Goal: Information Seeking & Learning: Compare options

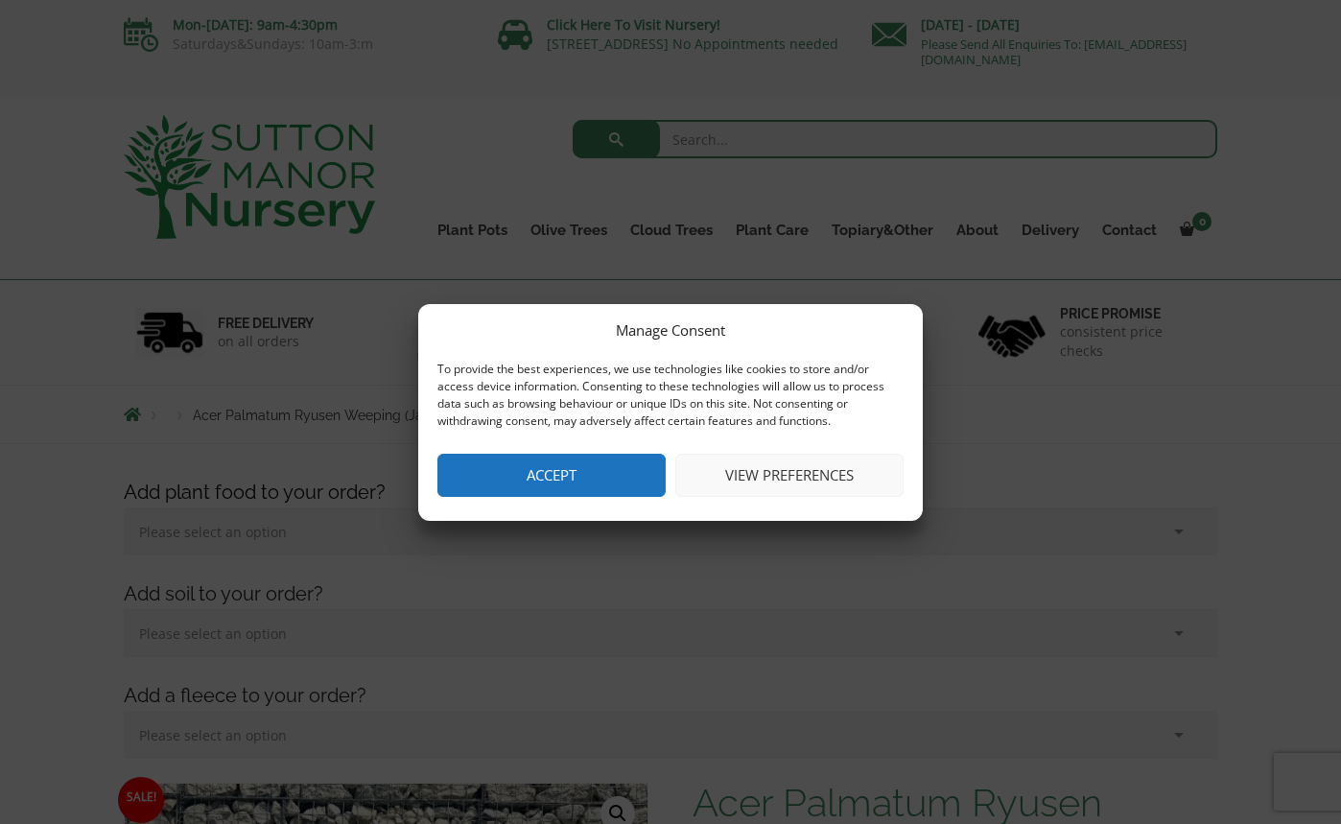
click at [563, 476] on button "Accept" at bounding box center [551, 475] width 228 height 43
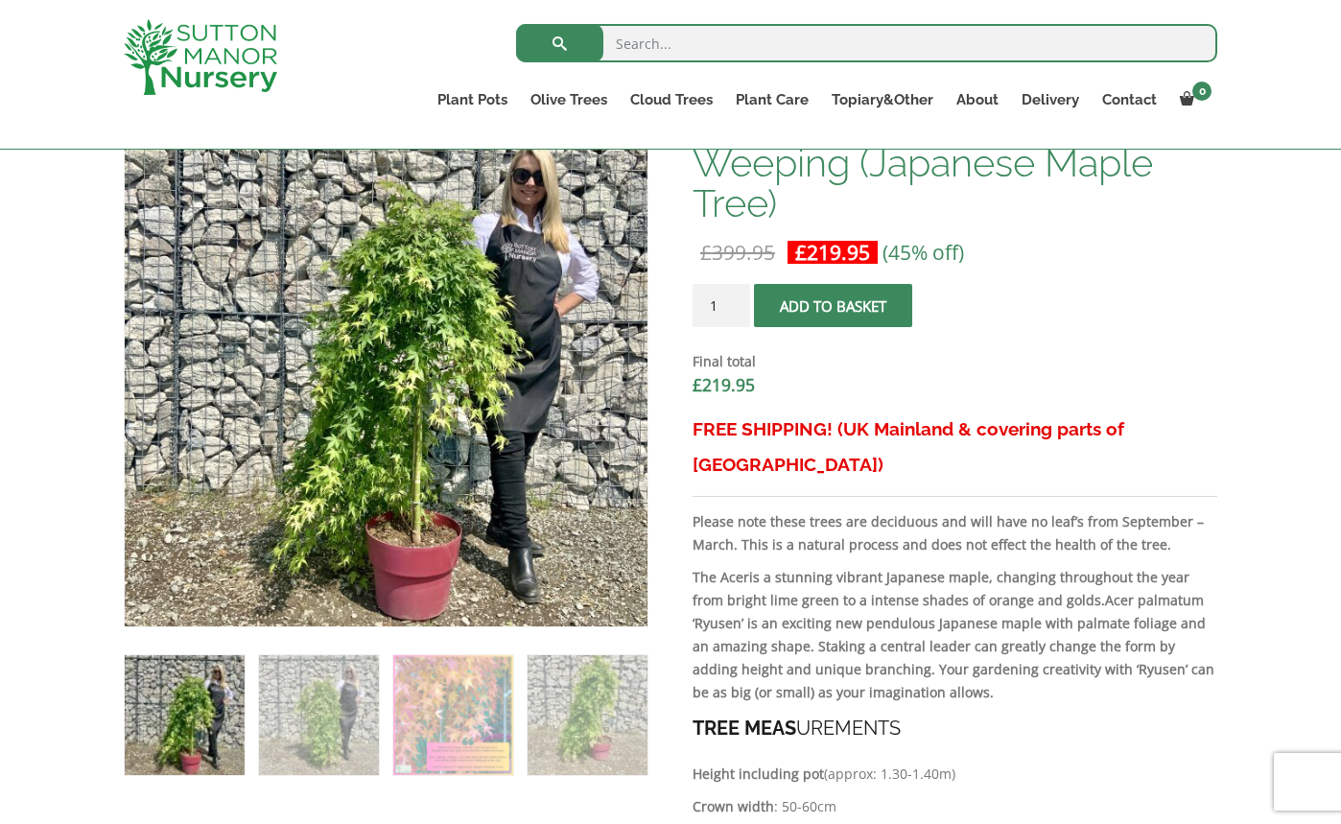
scroll to position [644, 0]
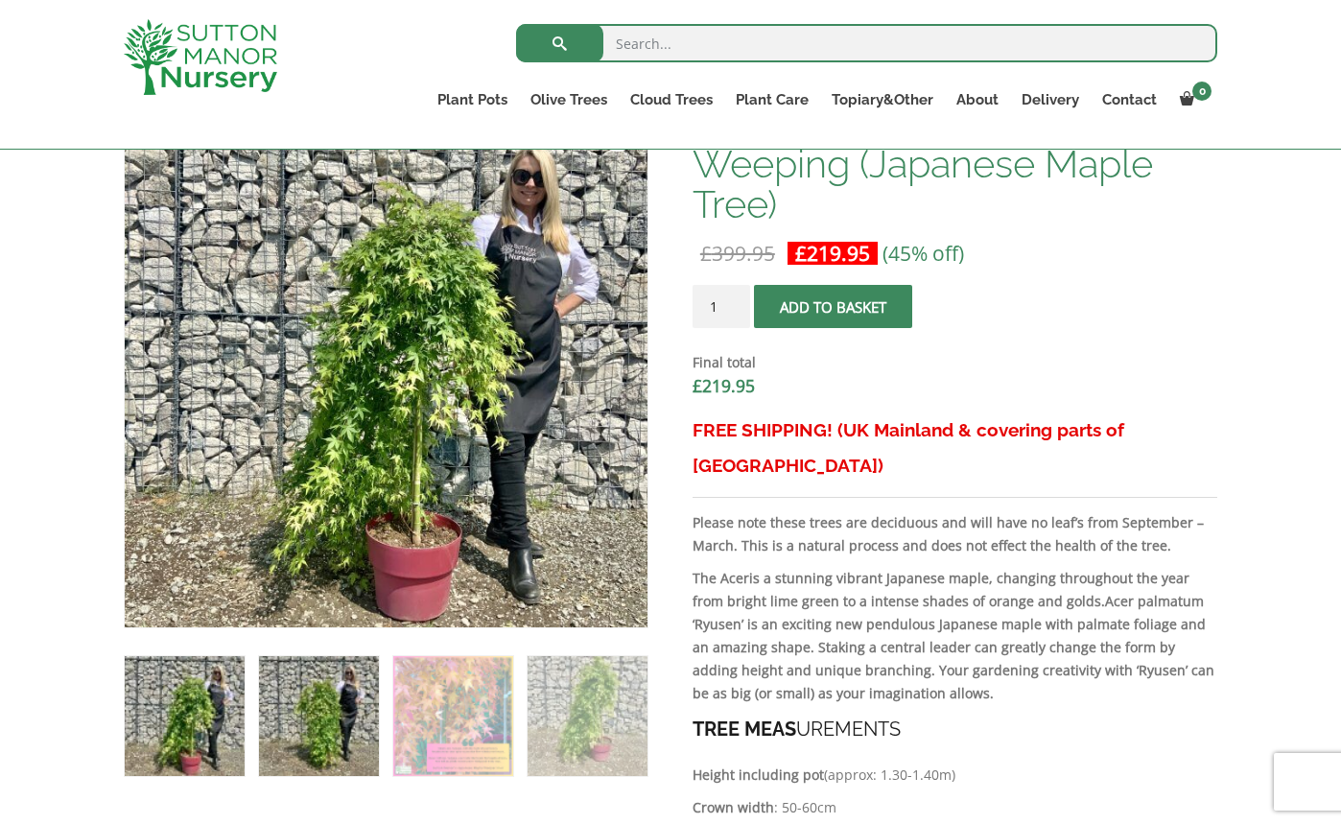
click at [315, 695] on img at bounding box center [319, 716] width 120 height 120
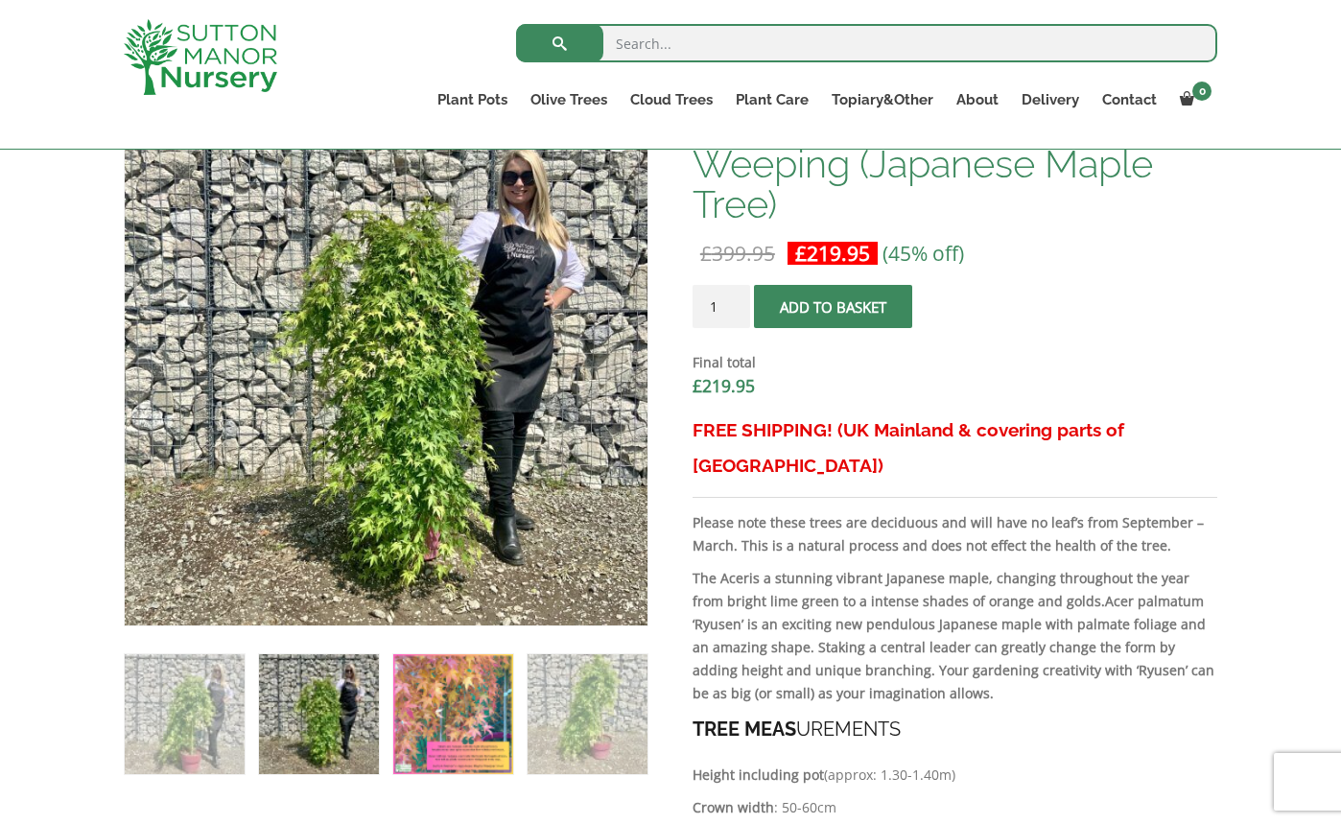
click at [498, 700] on img at bounding box center [453, 714] width 120 height 120
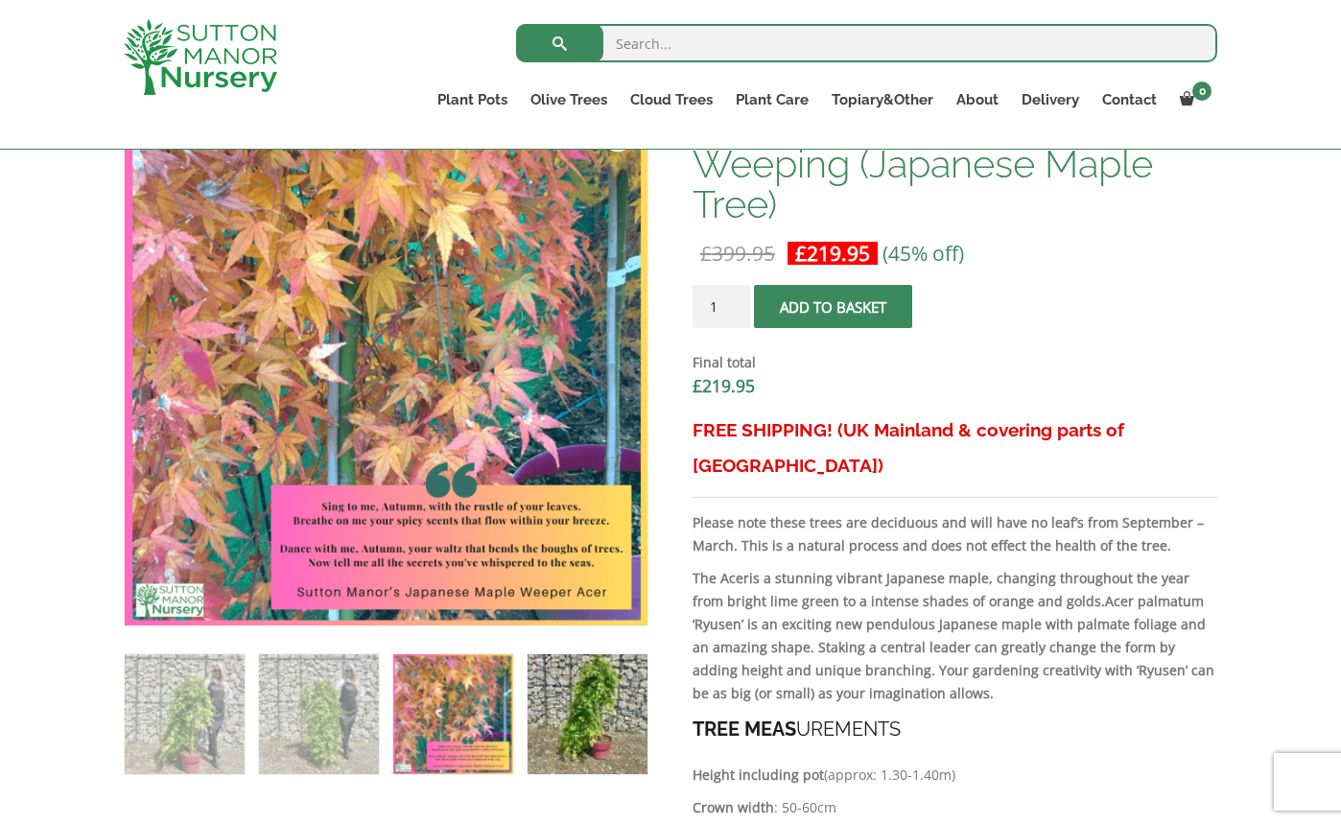
click at [566, 703] on img at bounding box center [587, 714] width 120 height 120
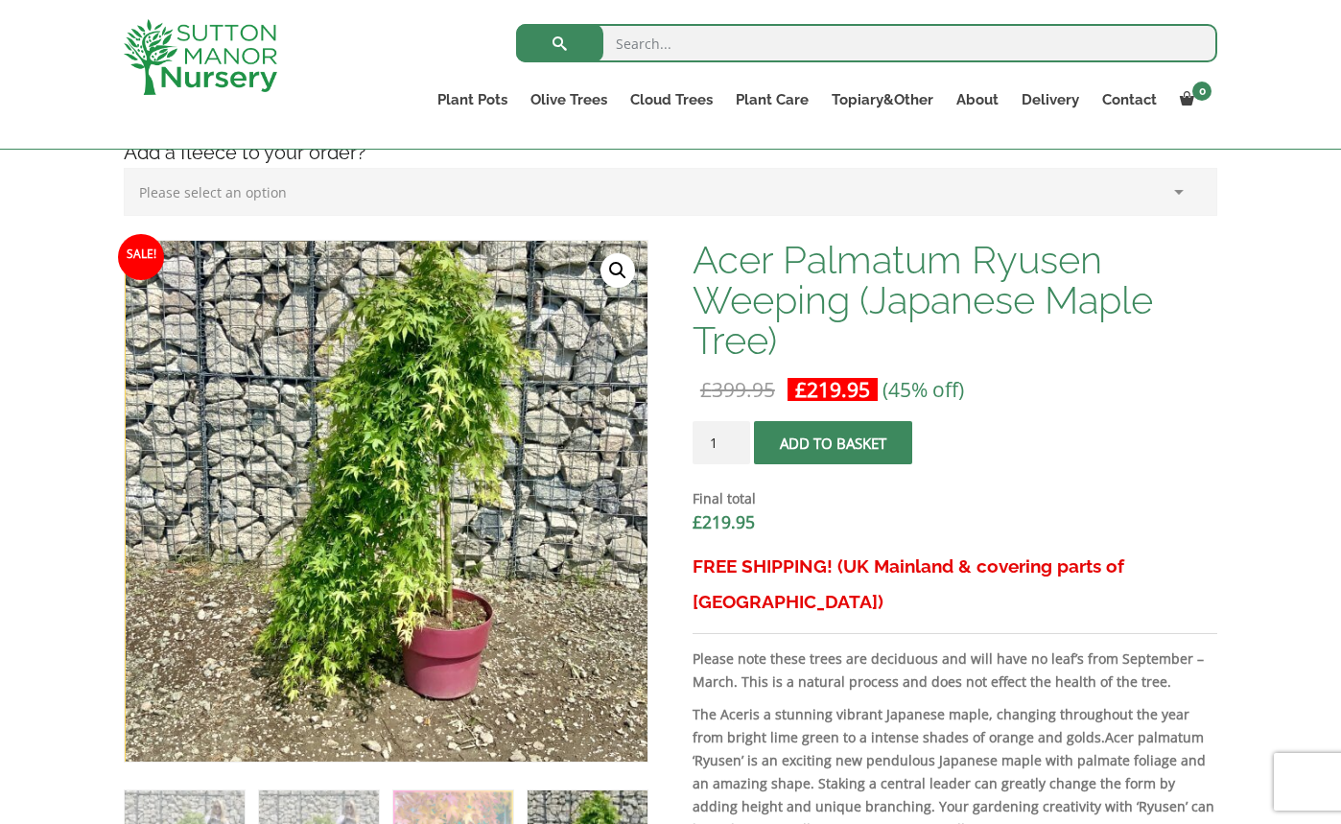
scroll to position [507, 0]
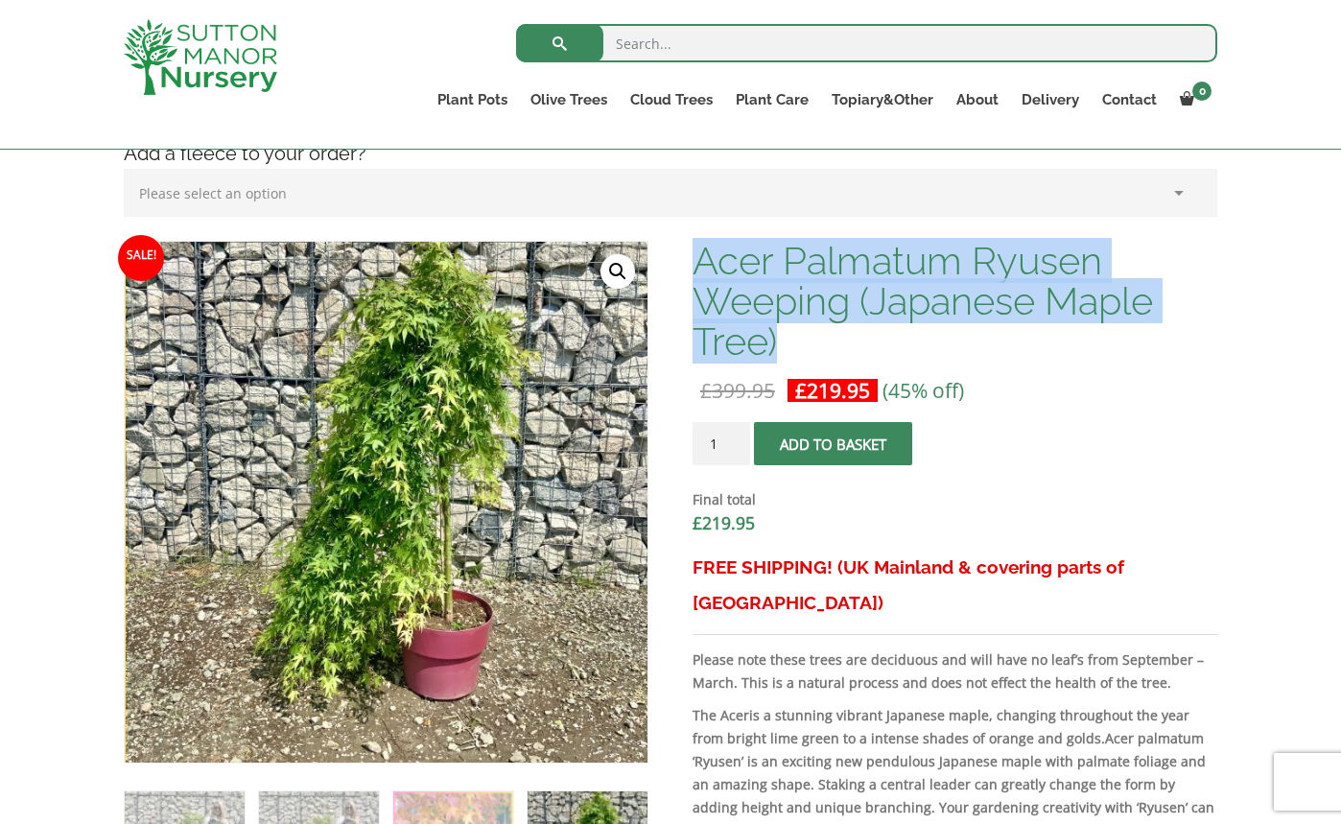
drag, startPoint x: 695, startPoint y: 260, endPoint x: 873, endPoint y: 356, distance: 201.7
click at [873, 356] on h1 "Acer Palmatum Ryusen Weeping (Japanese Maple Tree)" at bounding box center [954, 301] width 525 height 121
click at [857, 342] on h1 "Acer Palmatum Ryusen Weeping (Japanese Maple Tree)" at bounding box center [954, 301] width 525 height 121
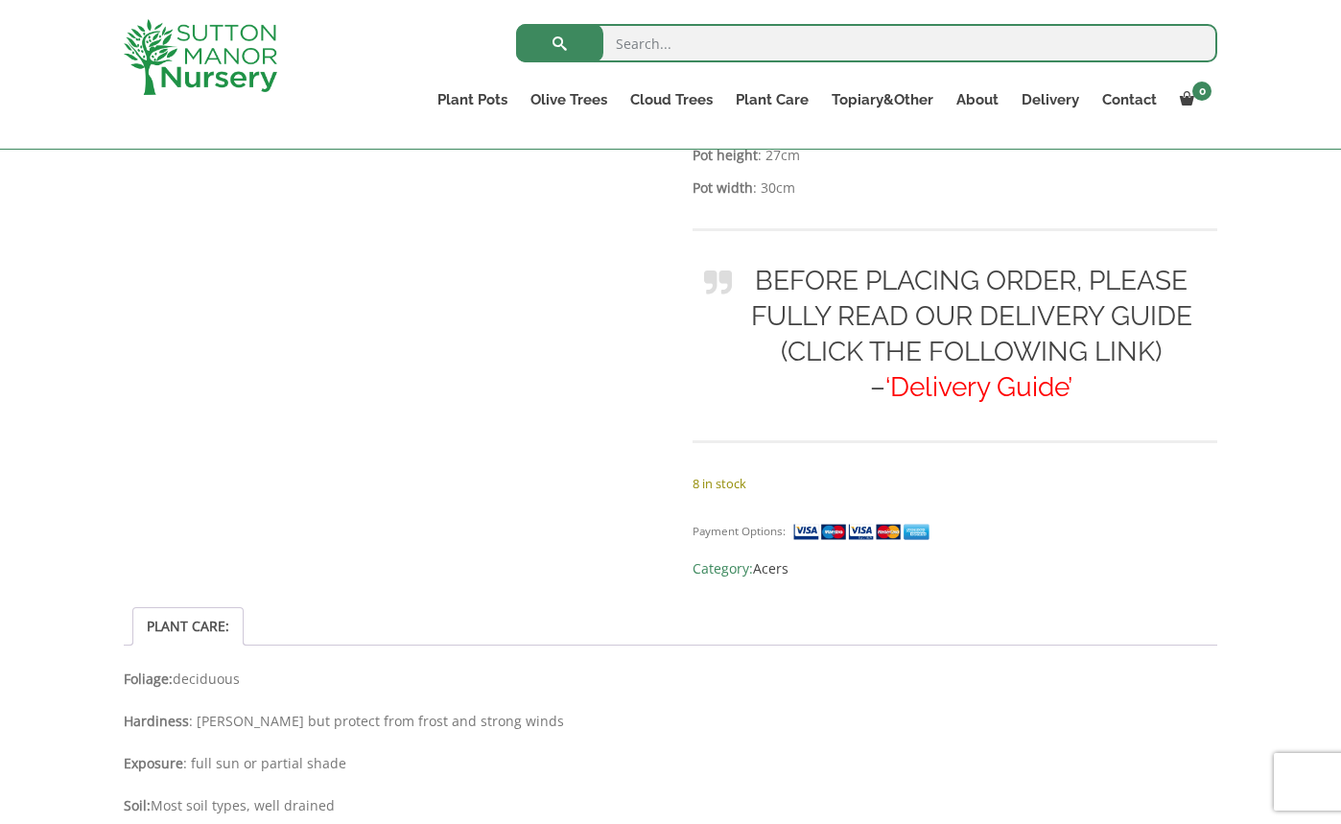
scroll to position [1557, 0]
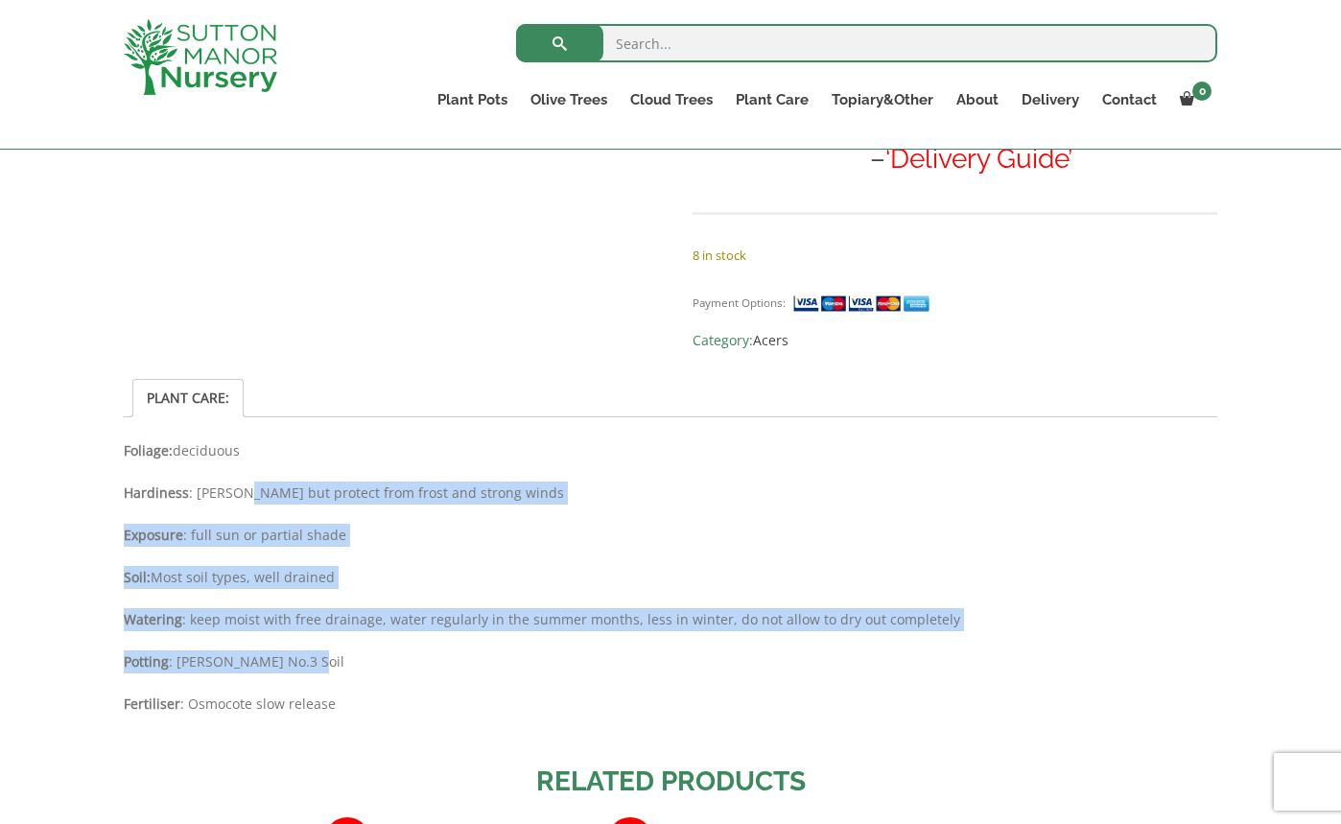
drag, startPoint x: 320, startPoint y: 484, endPoint x: 690, endPoint y: 631, distance: 398.2
click at [689, 631] on div "Foliage: deciduous Hardiness : hardy but protect from frost and strong winds Ex…" at bounding box center [670, 586] width 1093 height 295
click at [690, 650] on p "Potting : John Innes No.3 Soil" at bounding box center [670, 661] width 1093 height 23
drag, startPoint x: 704, startPoint y: 630, endPoint x: 128, endPoint y: 439, distance: 607.1
click at [128, 439] on div "Foliage: deciduous Hardiness : hardy but protect from frost and strong winds Ex…" at bounding box center [670, 586] width 1093 height 295
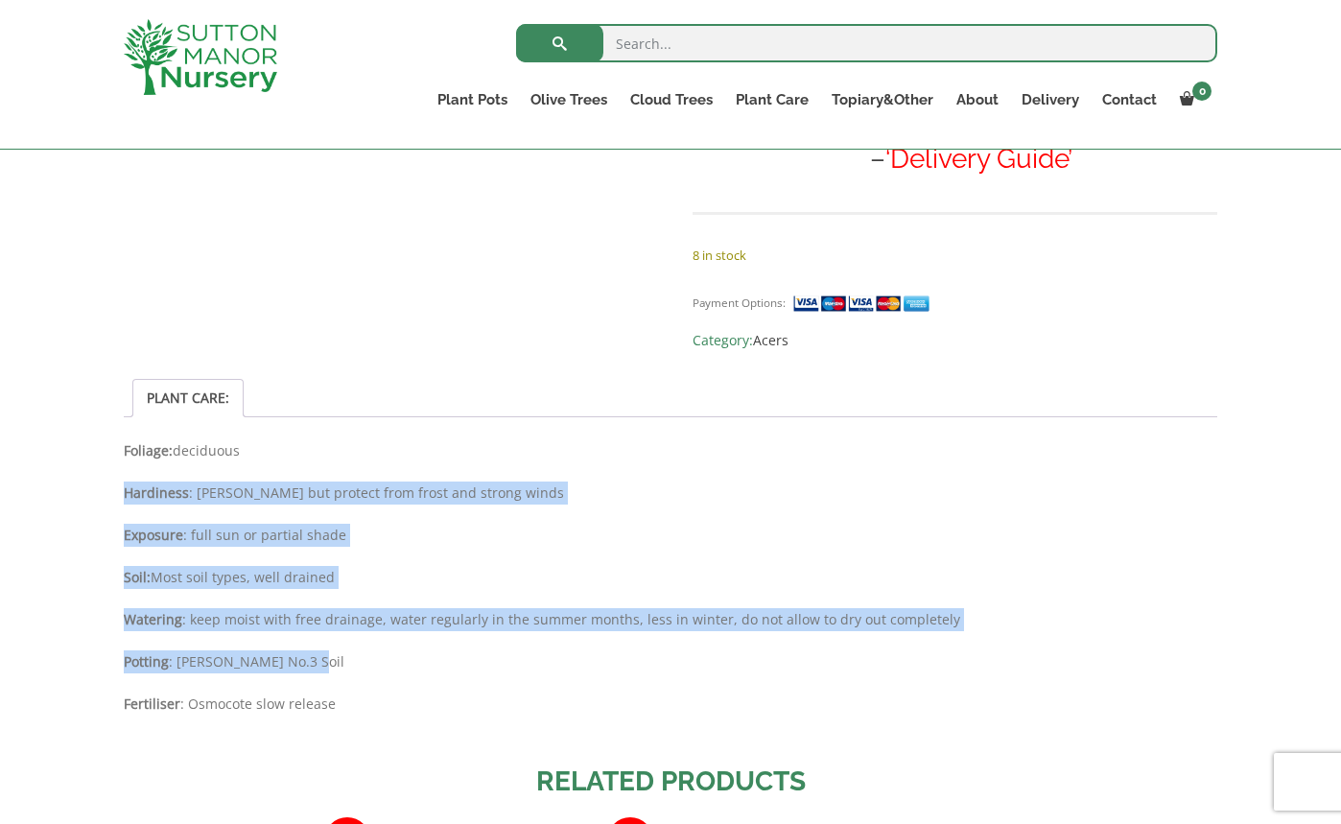
click at [128, 439] on div "Foliage: deciduous Hardiness : hardy but protect from frost and strong winds Ex…" at bounding box center [670, 586] width 1093 height 295
drag, startPoint x: 116, startPoint y: 435, endPoint x: 620, endPoint y: 682, distance: 561.4
click at [620, 682] on div "Add plant food to your order? Please select an option (x1) 1k Bag (£15.00) (x2)…" at bounding box center [670, 109] width 1122 height 2477
click at [620, 682] on div "Foliage: deciduous Hardiness : hardy but protect from frost and strong winds Ex…" at bounding box center [670, 586] width 1093 height 295
drag, startPoint x: 623, startPoint y: 681, endPoint x: 114, endPoint y: 428, distance: 568.7
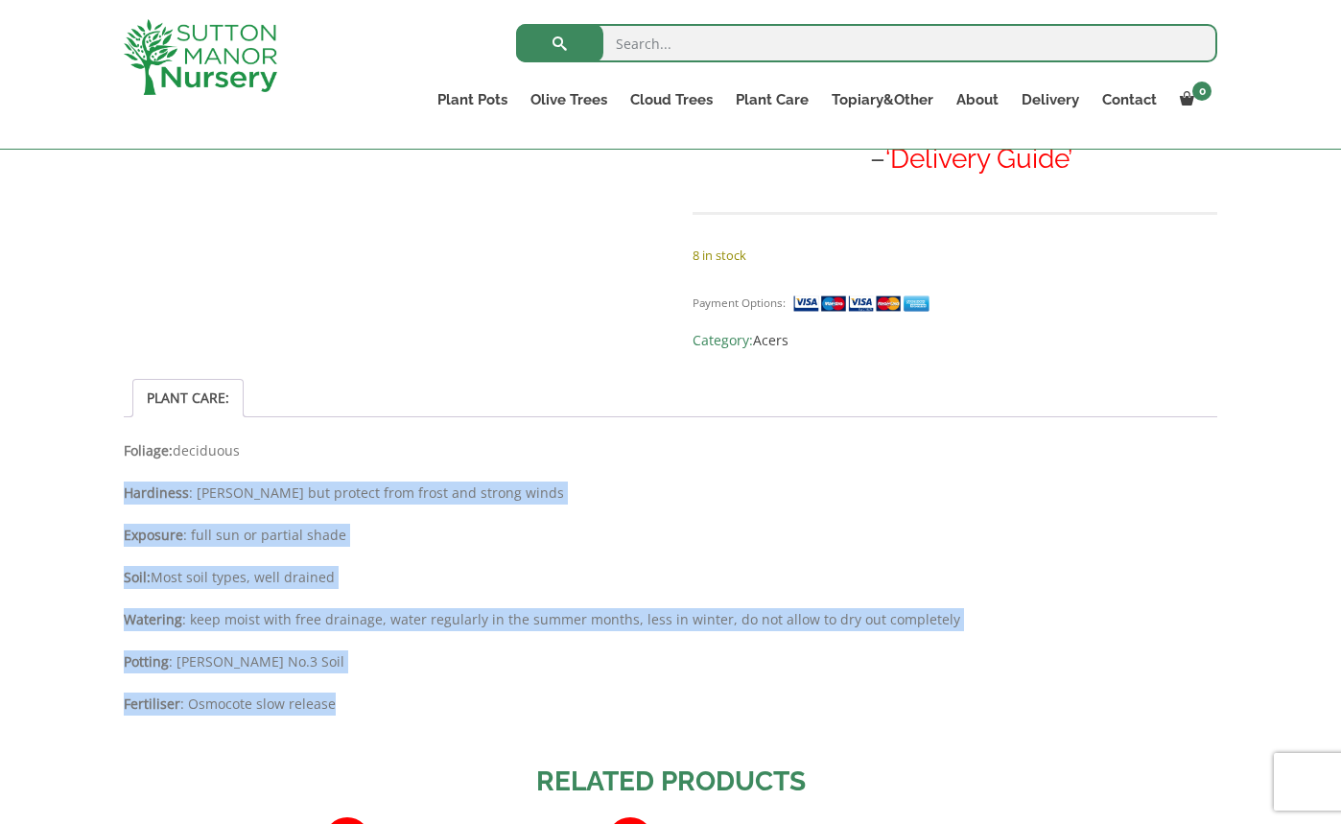
click at [115, 428] on div "Add plant food to your order? Please select an option (x1) 1k Bag (£15.00) (x2)…" at bounding box center [670, 109] width 1122 height 2477
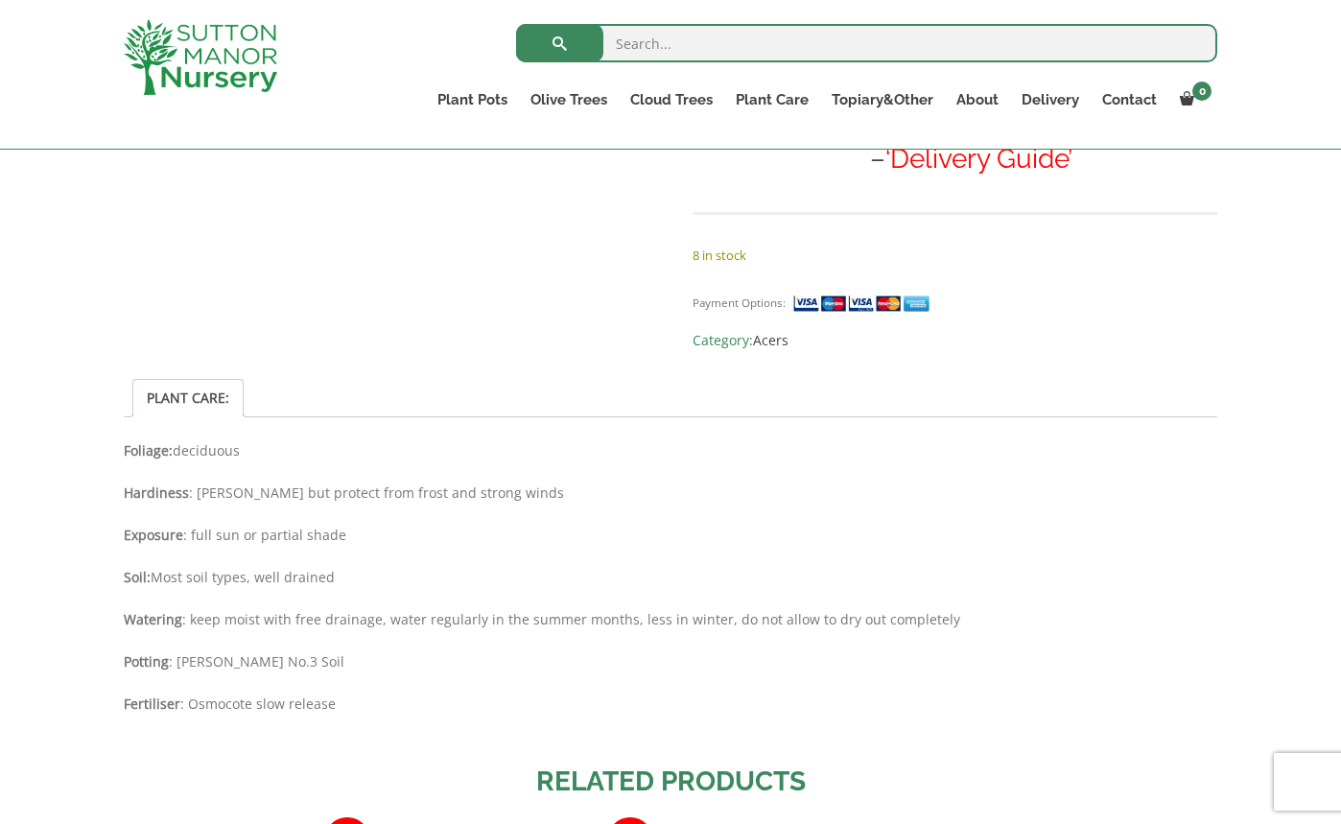
click at [159, 439] on div "Foliage: deciduous Hardiness : hardy but protect from frost and strong winds Ex…" at bounding box center [670, 586] width 1093 height 295
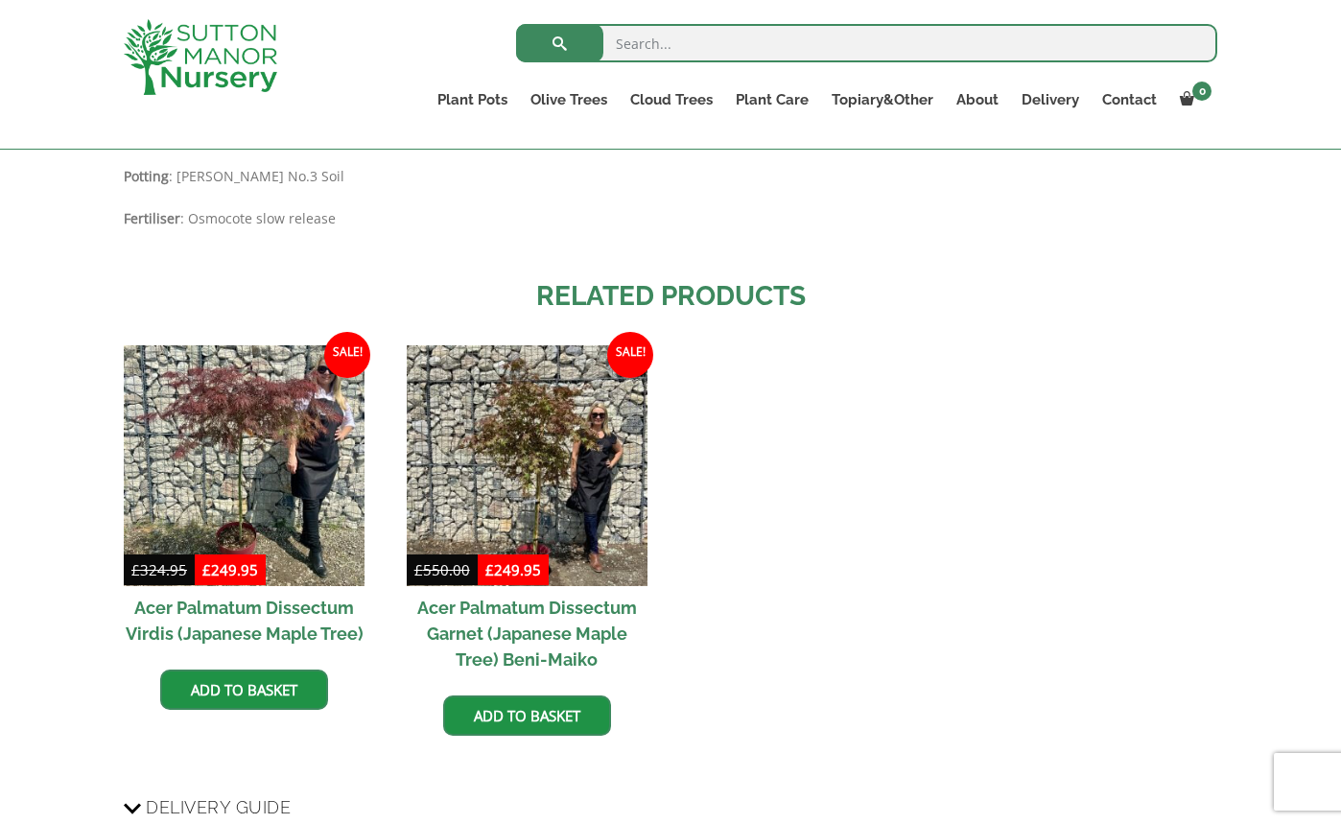
scroll to position [2046, 0]
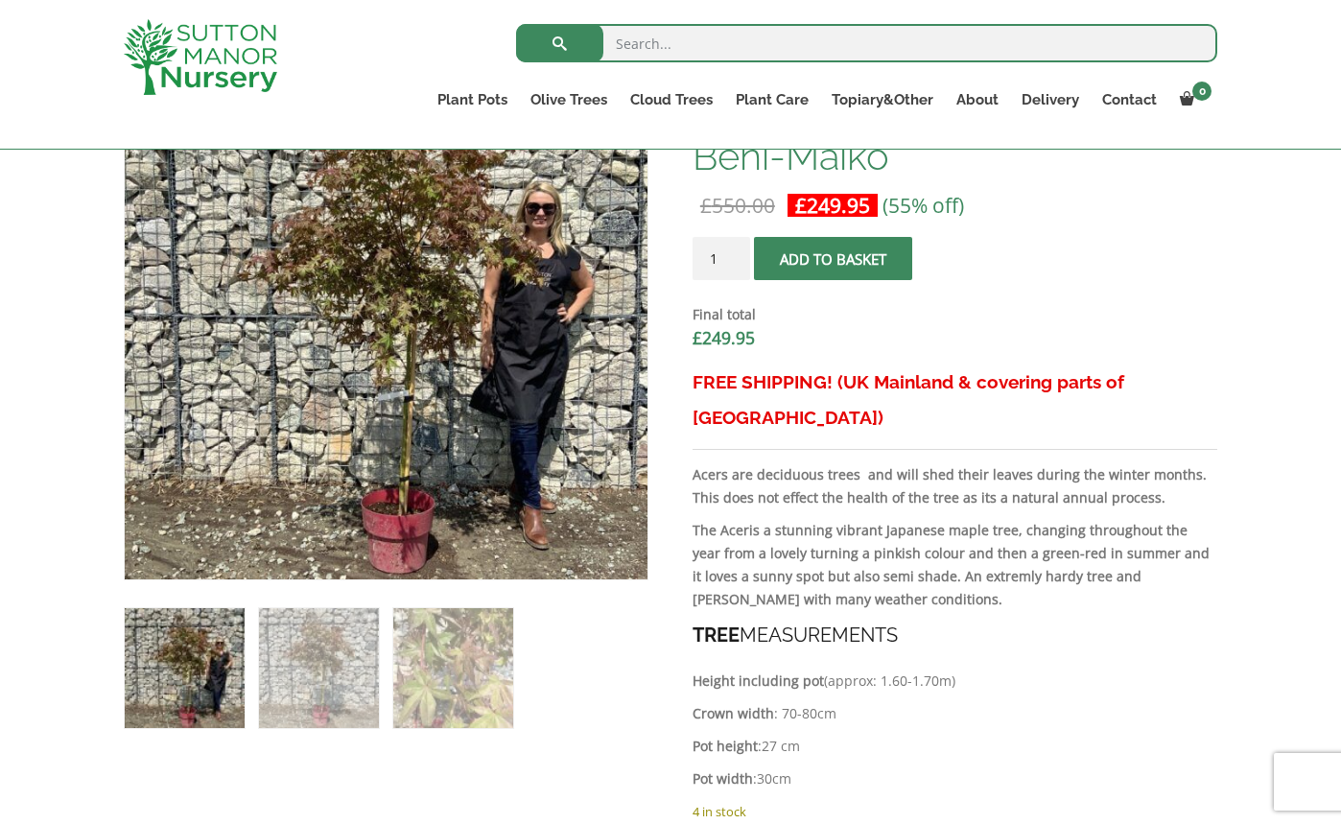
scroll to position [914, 0]
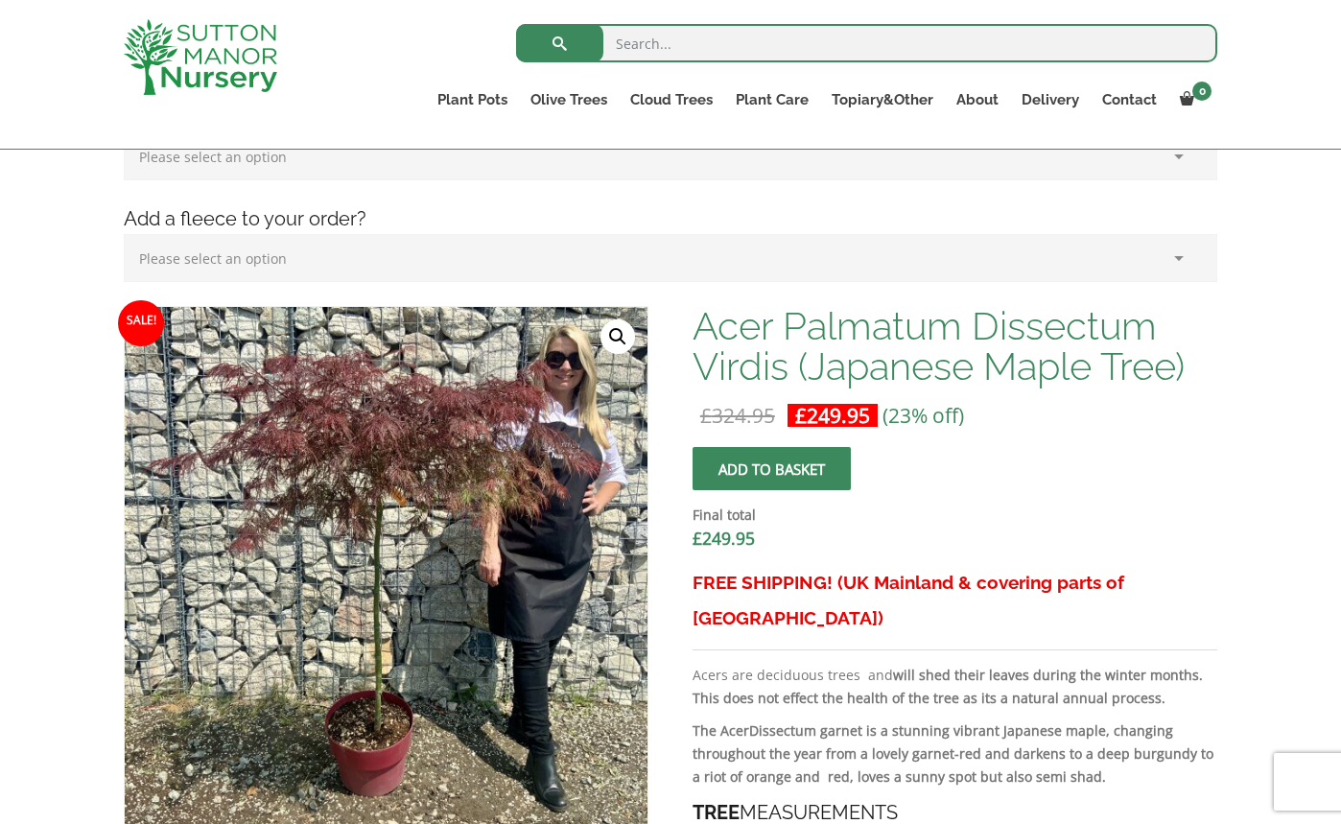
scroll to position [567, 0]
